Goal: Task Accomplishment & Management: Use online tool/utility

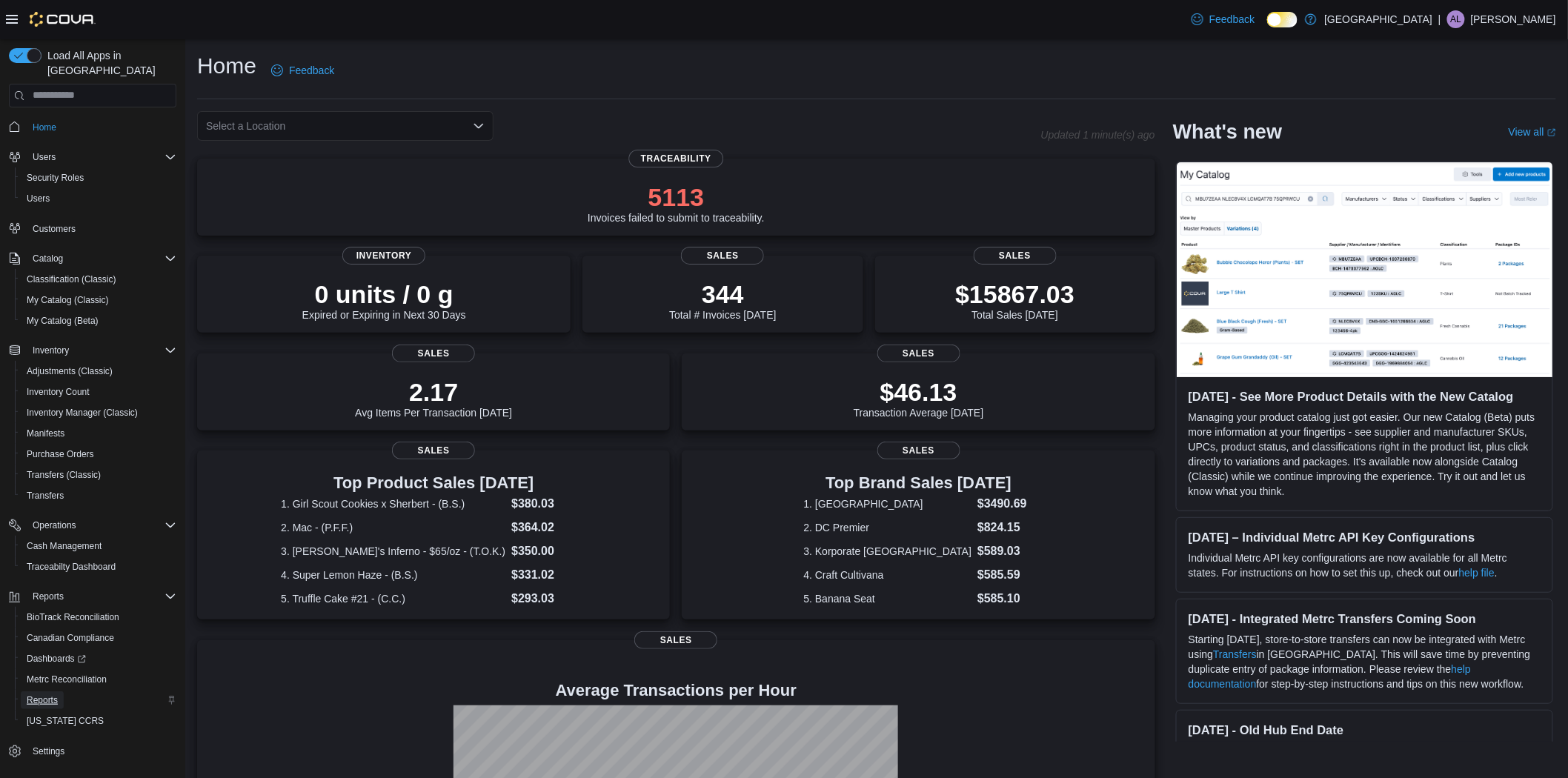
click at [58, 691] on link "Reports" at bounding box center [42, 700] width 43 height 18
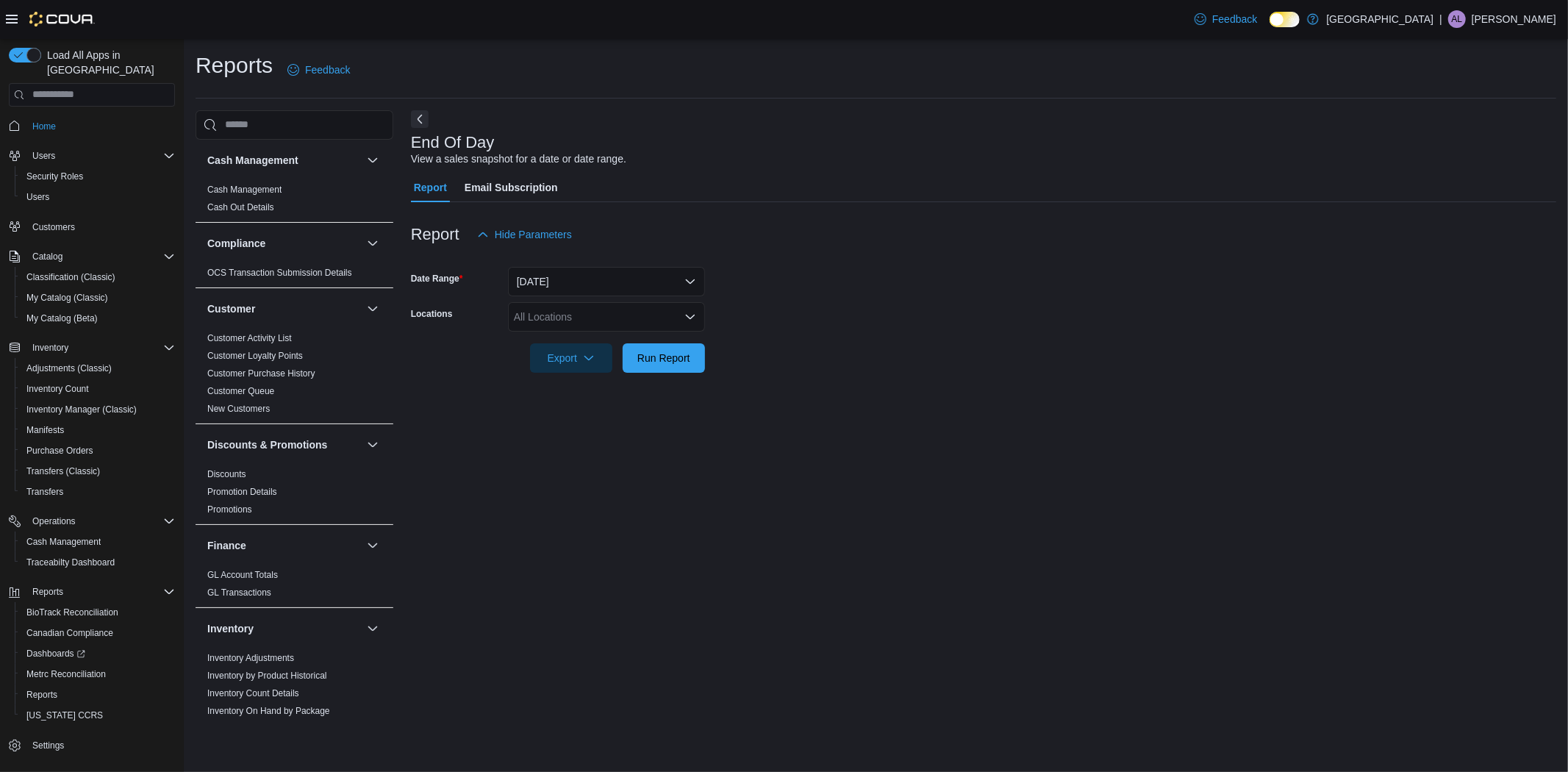
click at [687, 306] on div "All Locations" at bounding box center [606, 317] width 197 height 30
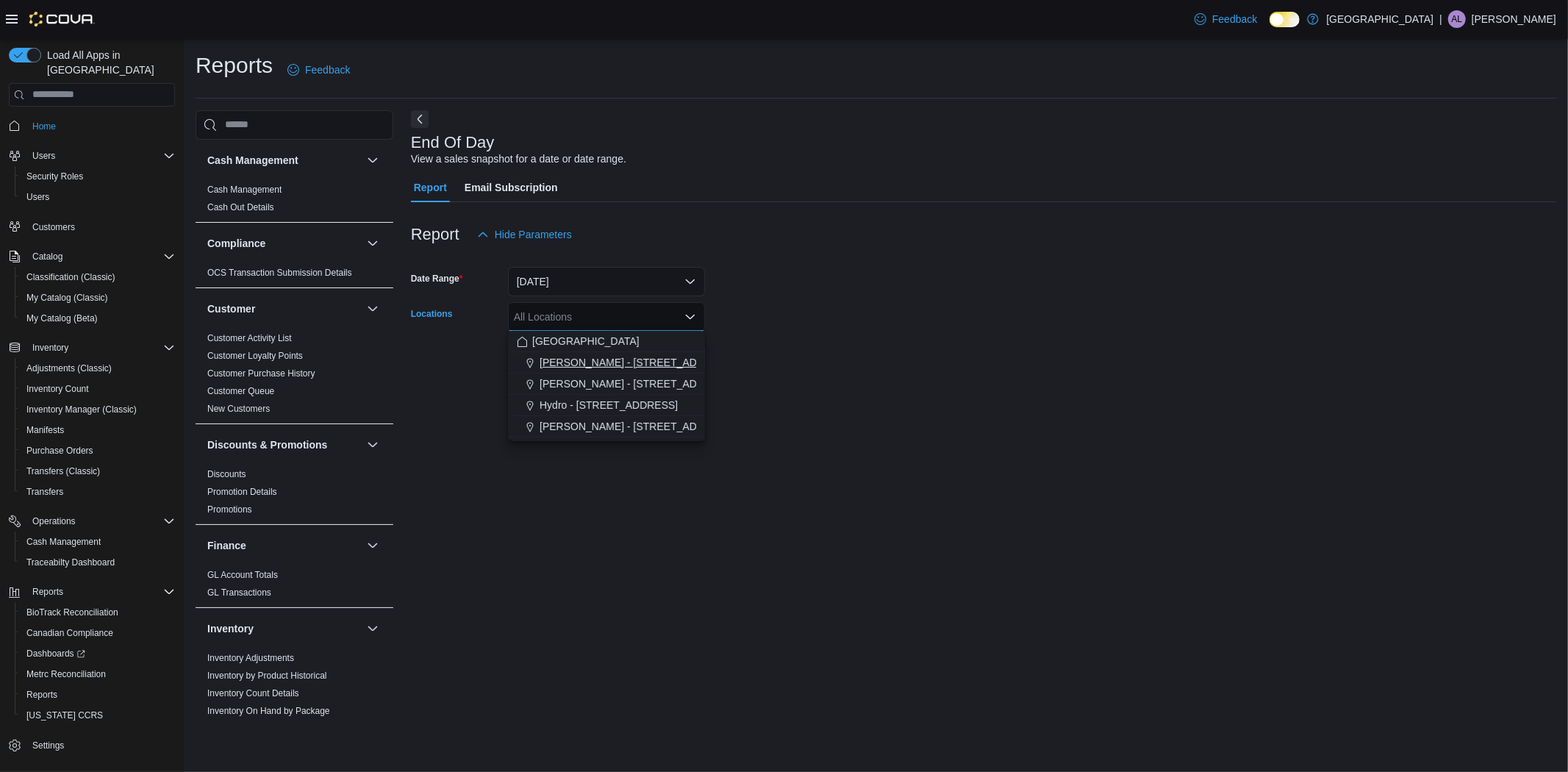
click at [635, 362] on span "Classen - 1217 N. Classen Blvd" at bounding box center [680, 362] width 280 height 14
click at [693, 318] on icon "Close list of options" at bounding box center [690, 317] width 12 height 12
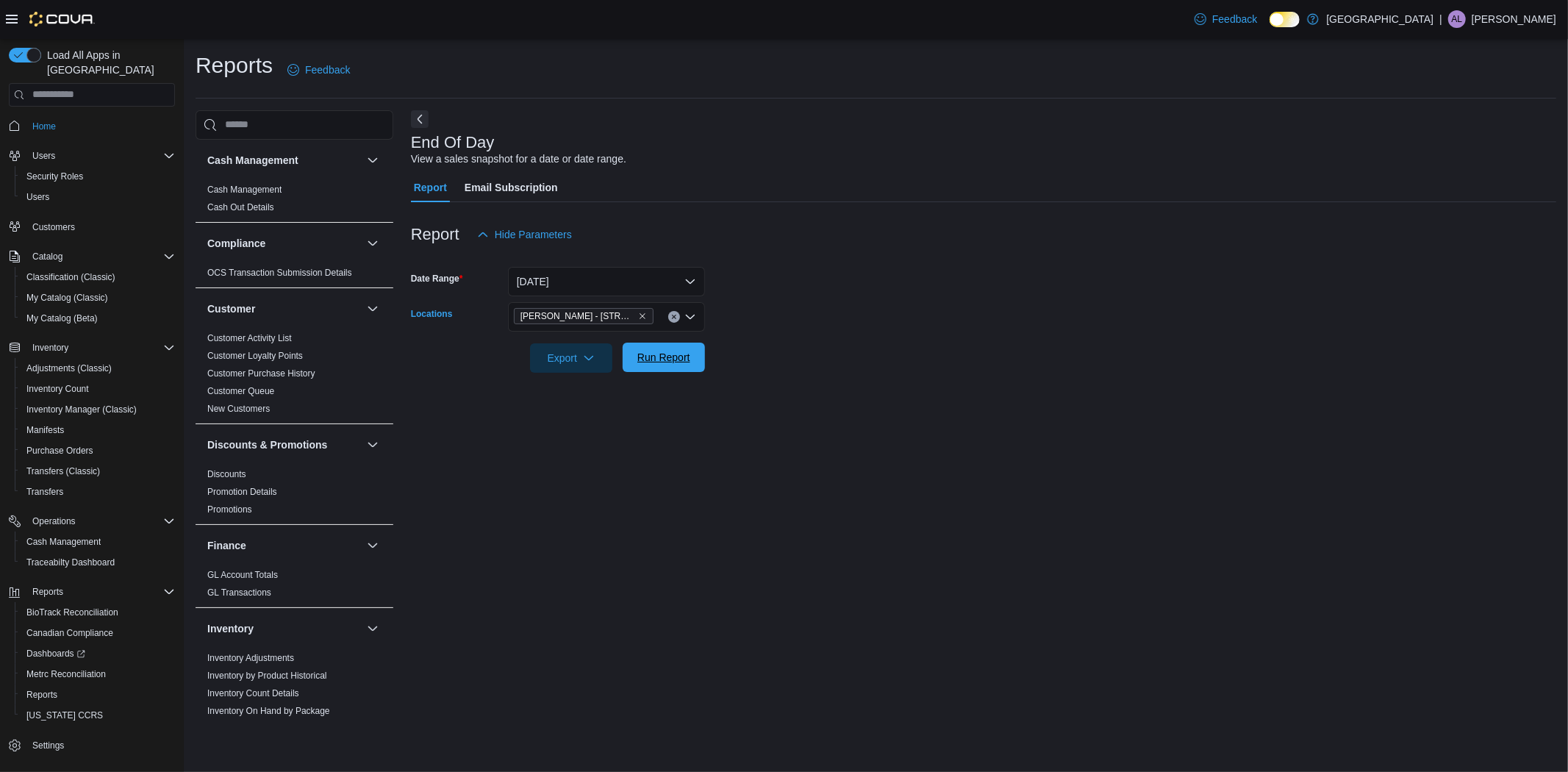
click at [668, 360] on span "Run Report" at bounding box center [664, 357] width 53 height 14
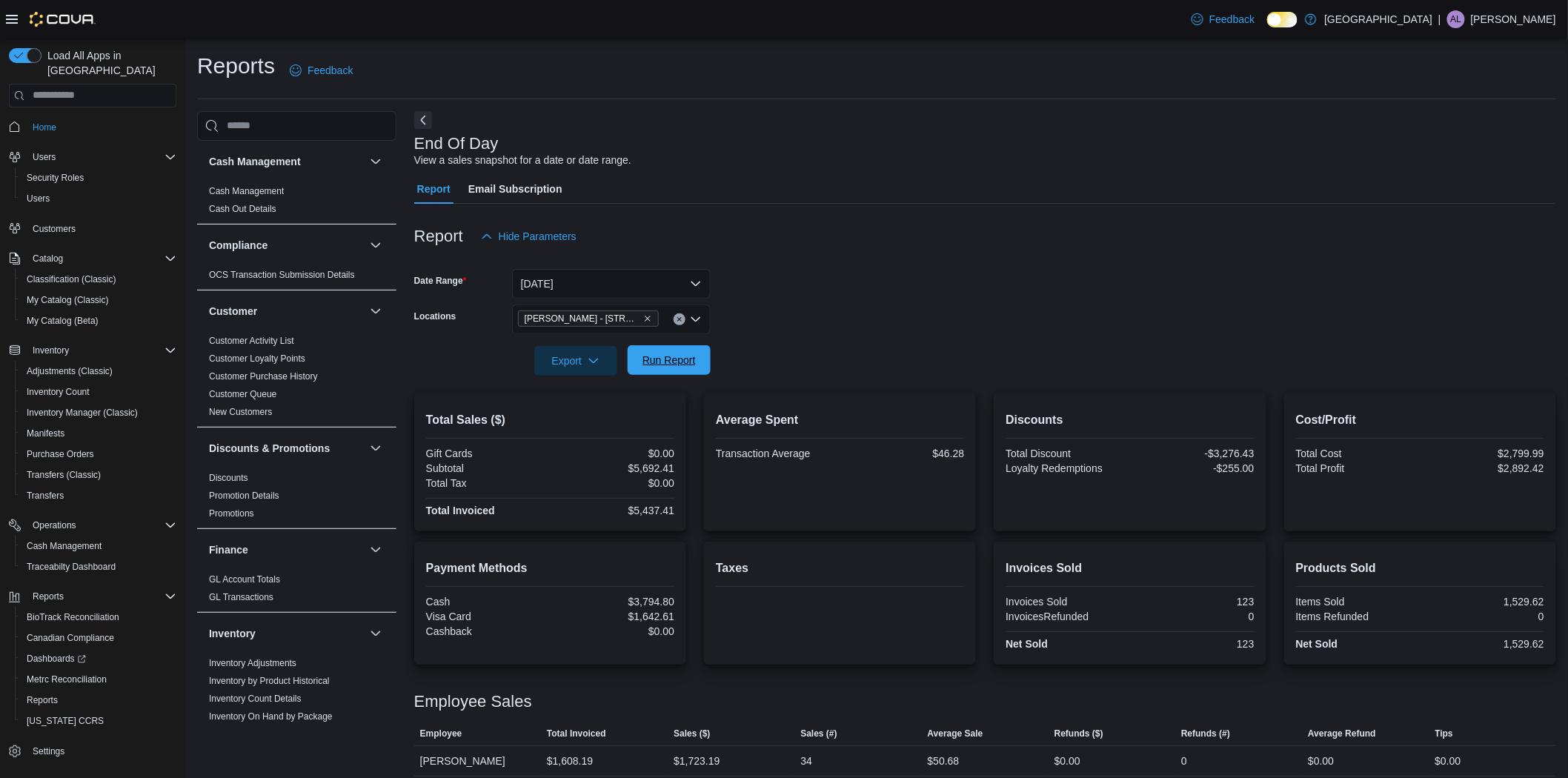
click at [653, 364] on span "Run Report" at bounding box center [669, 360] width 53 height 15
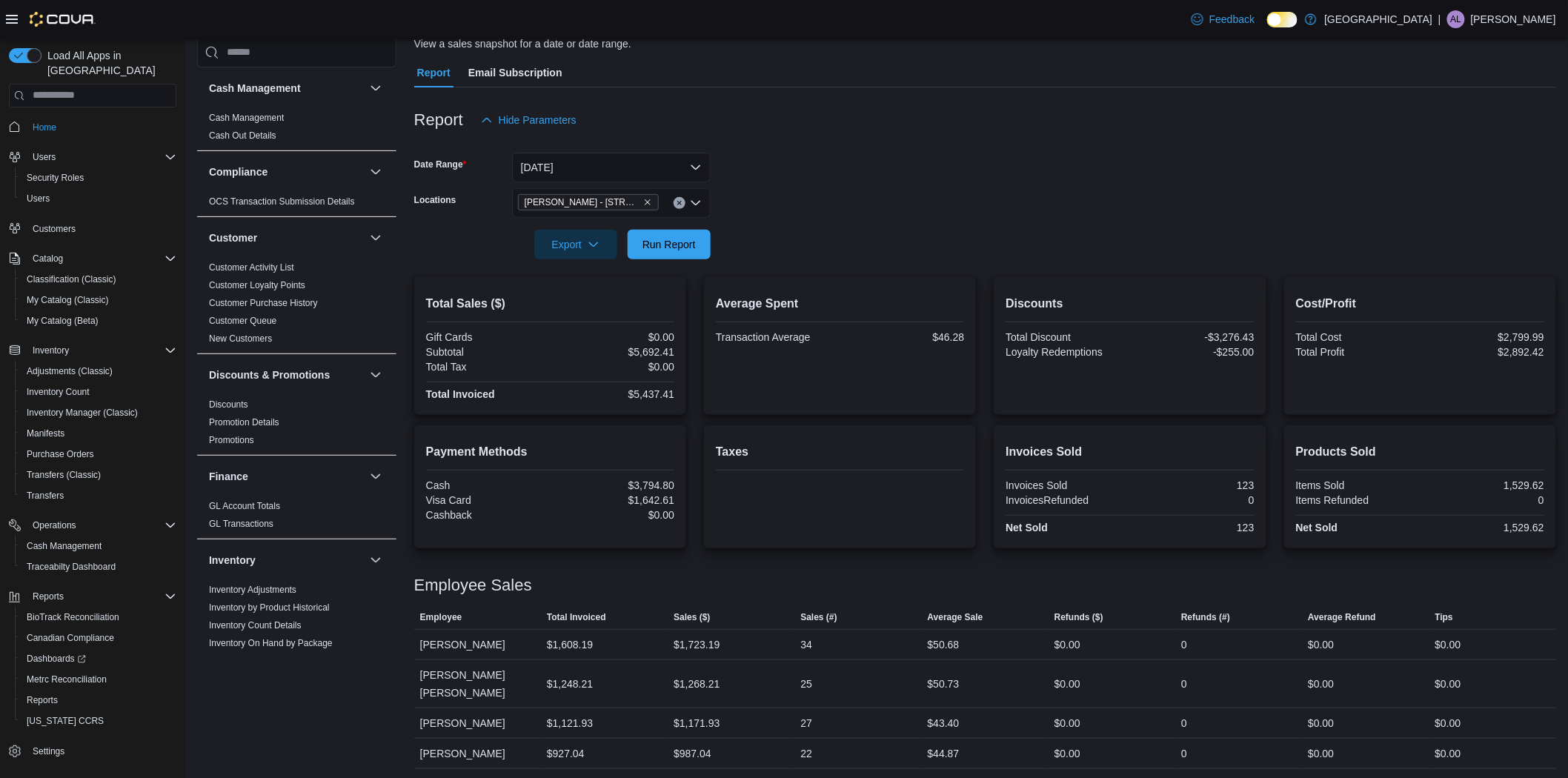
scroll to position [131, 0]
